Goal: Browse casually: Explore the website without a specific task or goal

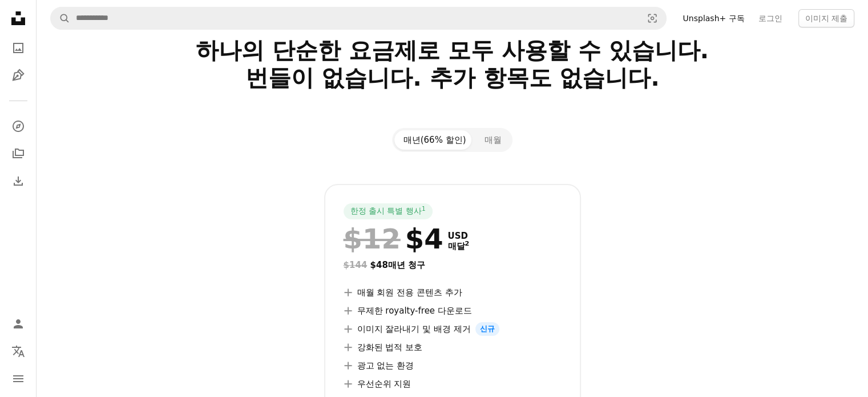
scroll to position [57, 0]
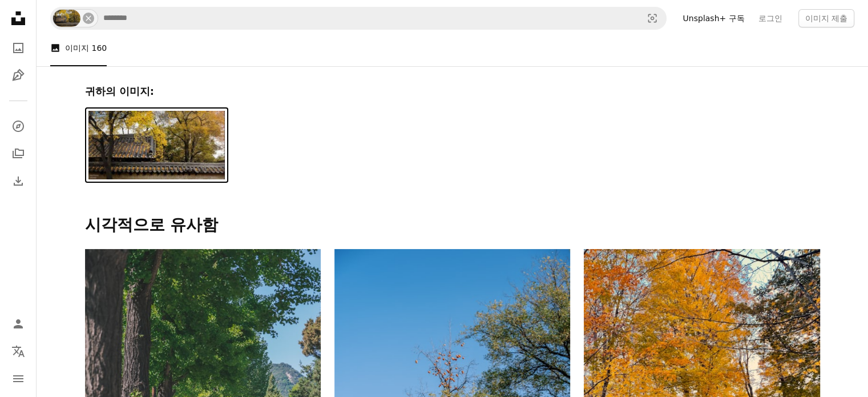
click at [187, 158] on img at bounding box center [156, 145] width 137 height 68
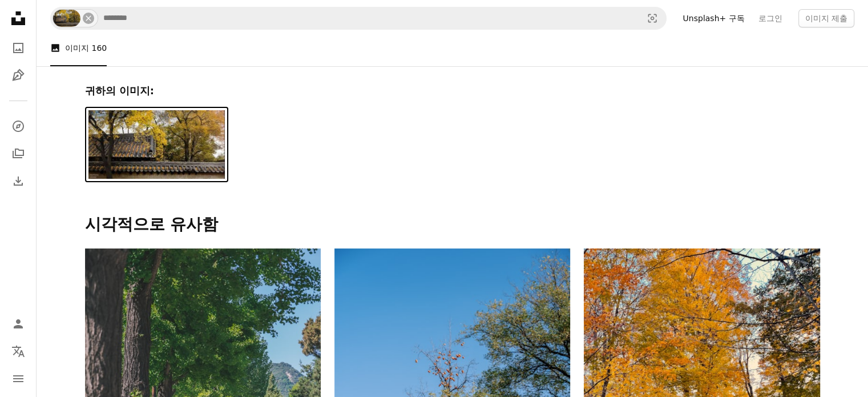
scroll to position [57, 0]
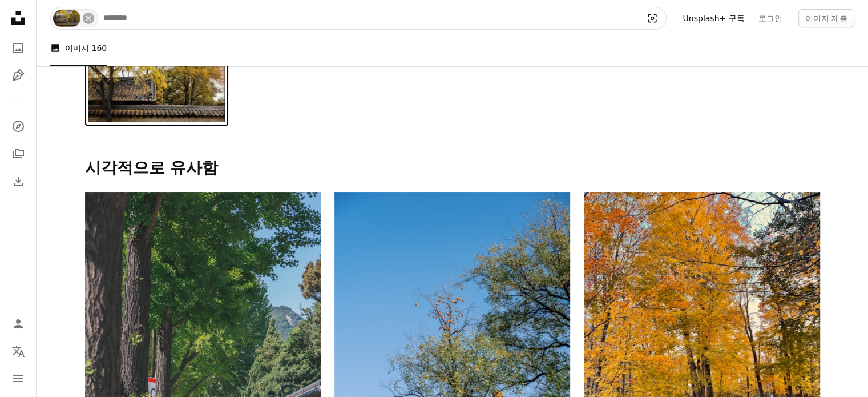
click at [664, 18] on icon "Visual search" at bounding box center [652, 18] width 27 height 11
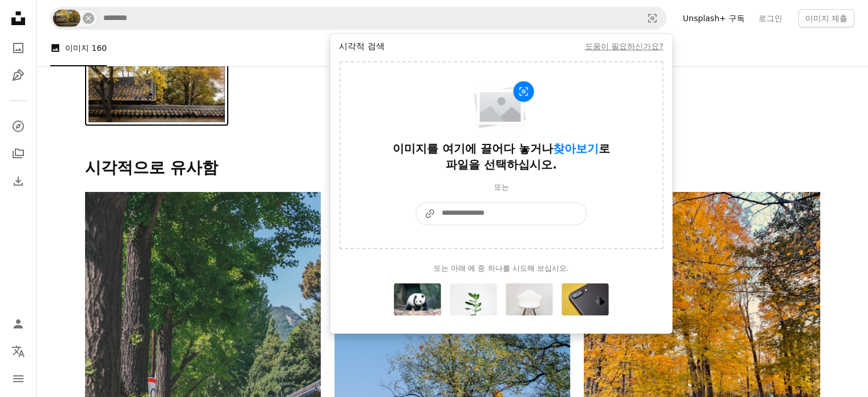
click at [503, 215] on input "A URL sharing icon (chains) 이미지 또는 URL 붙여넣기" at bounding box center [510, 214] width 151 height 22
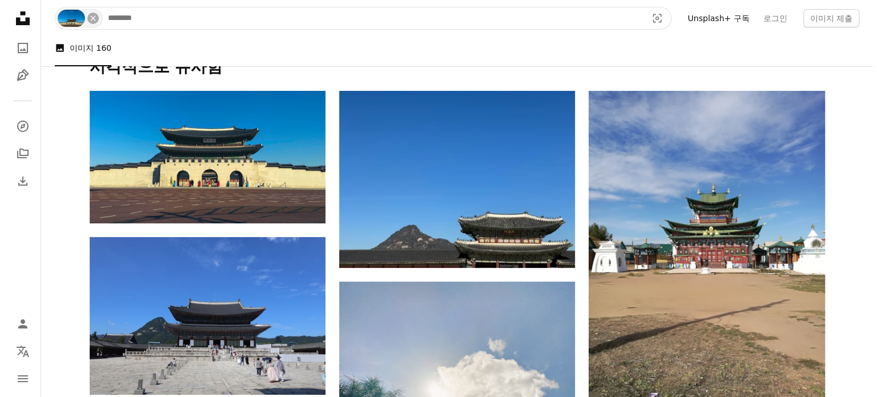
scroll to position [171, 0]
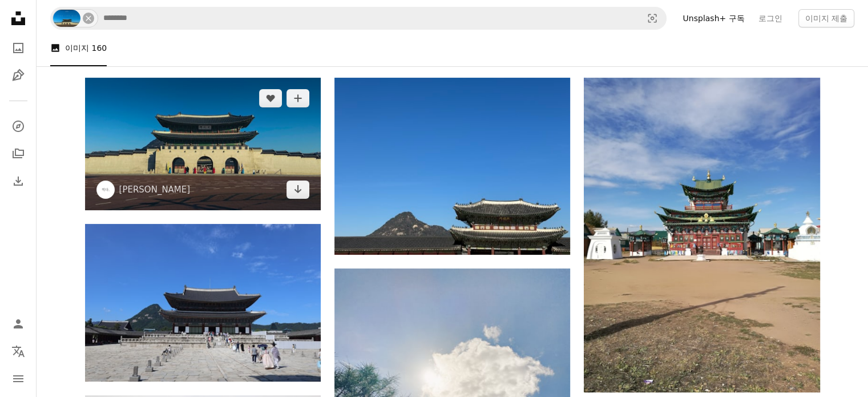
click at [177, 163] on img at bounding box center [203, 144] width 236 height 132
